Goal: Transaction & Acquisition: Purchase product/service

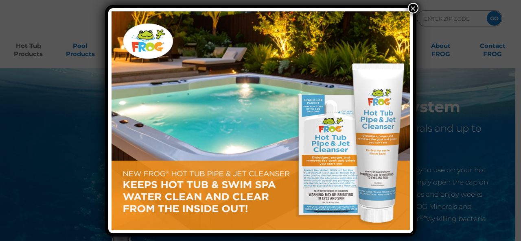
click at [415, 10] on button "×" at bounding box center [413, 8] width 11 height 11
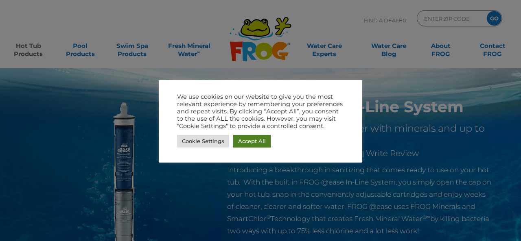
click at [257, 144] on link "Accept All" at bounding box center [251, 141] width 37 height 13
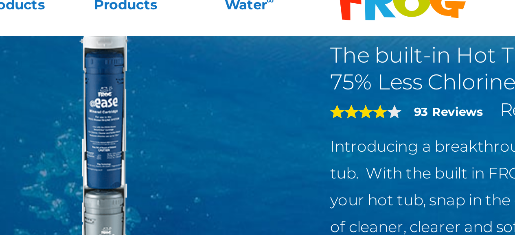
scroll to position [51, 0]
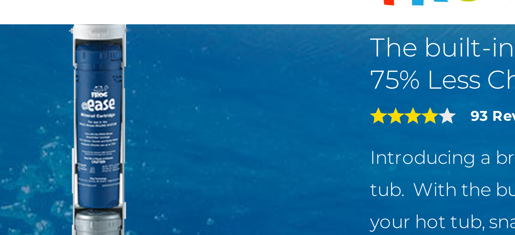
click at [135, 95] on img at bounding box center [119, 139] width 187 height 187
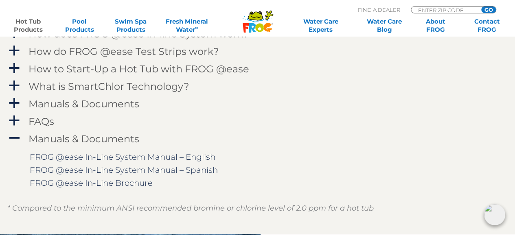
scroll to position [0, 0]
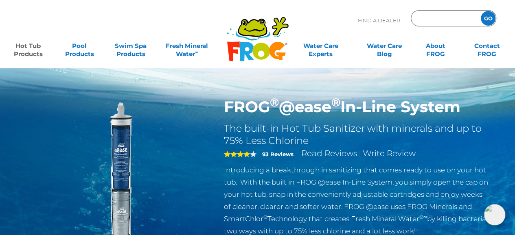
click at [434, 20] on input "Zip Code Form" at bounding box center [444, 19] width 55 height 12
paste input "Frog"
type input "Frog"
click at [485, 19] on input "GO" at bounding box center [488, 18] width 15 height 15
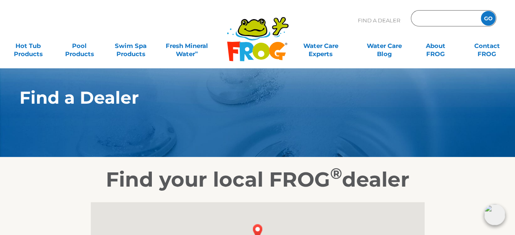
click at [448, 21] on input "Zip Code Form" at bounding box center [444, 19] width 55 height 12
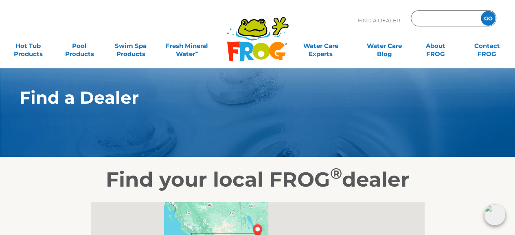
paste input "Frog"
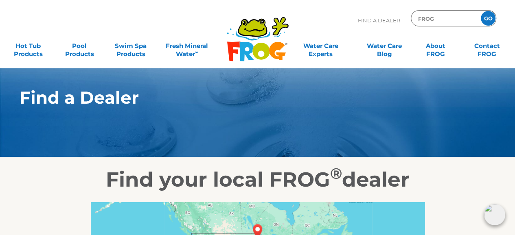
click at [457, 19] on input "Frog" at bounding box center [444, 19] width 55 height 12
type input "Frog"
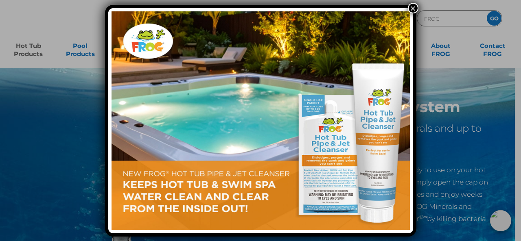
click at [415, 7] on button "×" at bounding box center [413, 8] width 11 height 11
